Goal: Find specific page/section: Find specific page/section

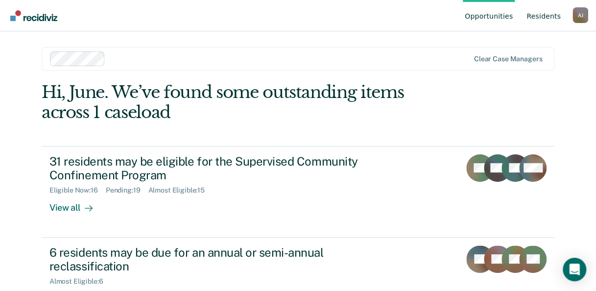
click at [546, 14] on link "Resident s" at bounding box center [544, 15] width 38 height 31
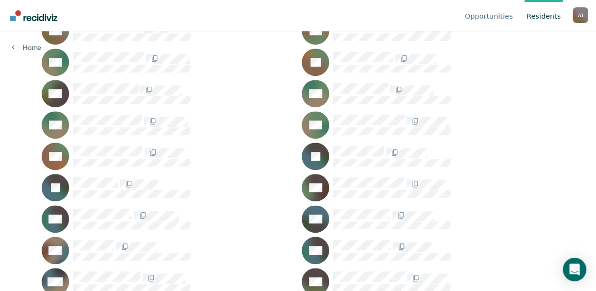
scroll to position [245, 0]
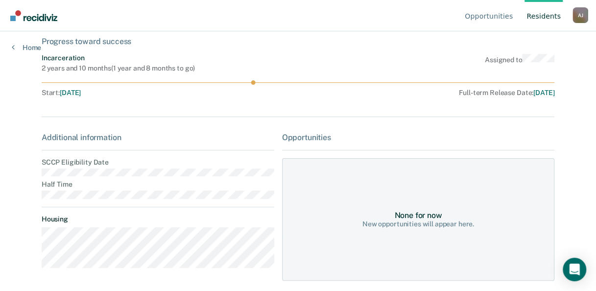
scroll to position [55, 0]
